Goal: Task Accomplishment & Management: Use online tool/utility

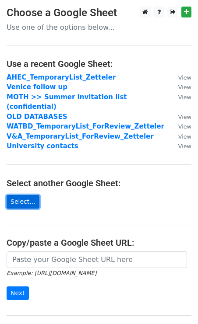
click at [28, 195] on link "Select..." at bounding box center [23, 202] width 33 height 14
click at [25, 195] on link "Select..." at bounding box center [23, 202] width 33 height 14
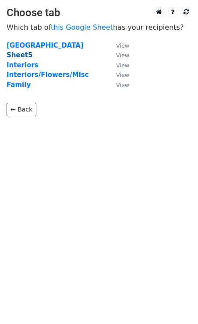
click at [22, 56] on strong "Sheet5" at bounding box center [20, 55] width 26 height 8
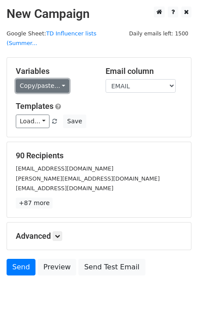
click at [40, 79] on link "Copy/paste..." at bounding box center [42, 86] width 53 height 14
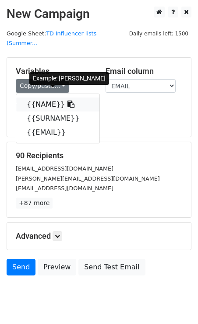
click at [40, 98] on link "{{NAME}}" at bounding box center [57, 105] width 83 height 14
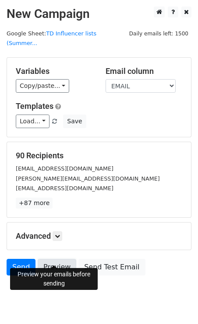
click at [53, 259] on link "Preview" at bounding box center [57, 267] width 39 height 17
click at [58, 259] on link "Preview" at bounding box center [57, 267] width 39 height 17
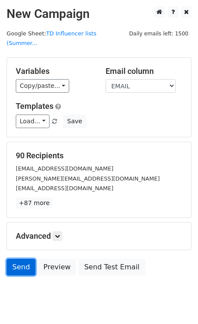
click at [20, 259] on link "Send" at bounding box center [21, 267] width 29 height 17
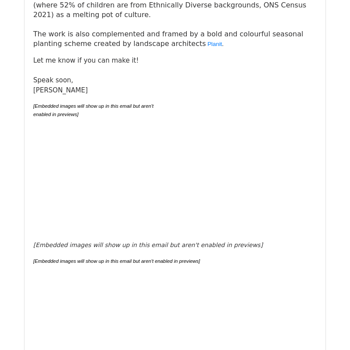
scroll to position [2016, 0]
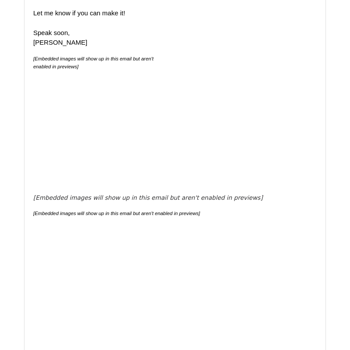
scroll to position [2012, 0]
